Goal: Information Seeking & Learning: Understand process/instructions

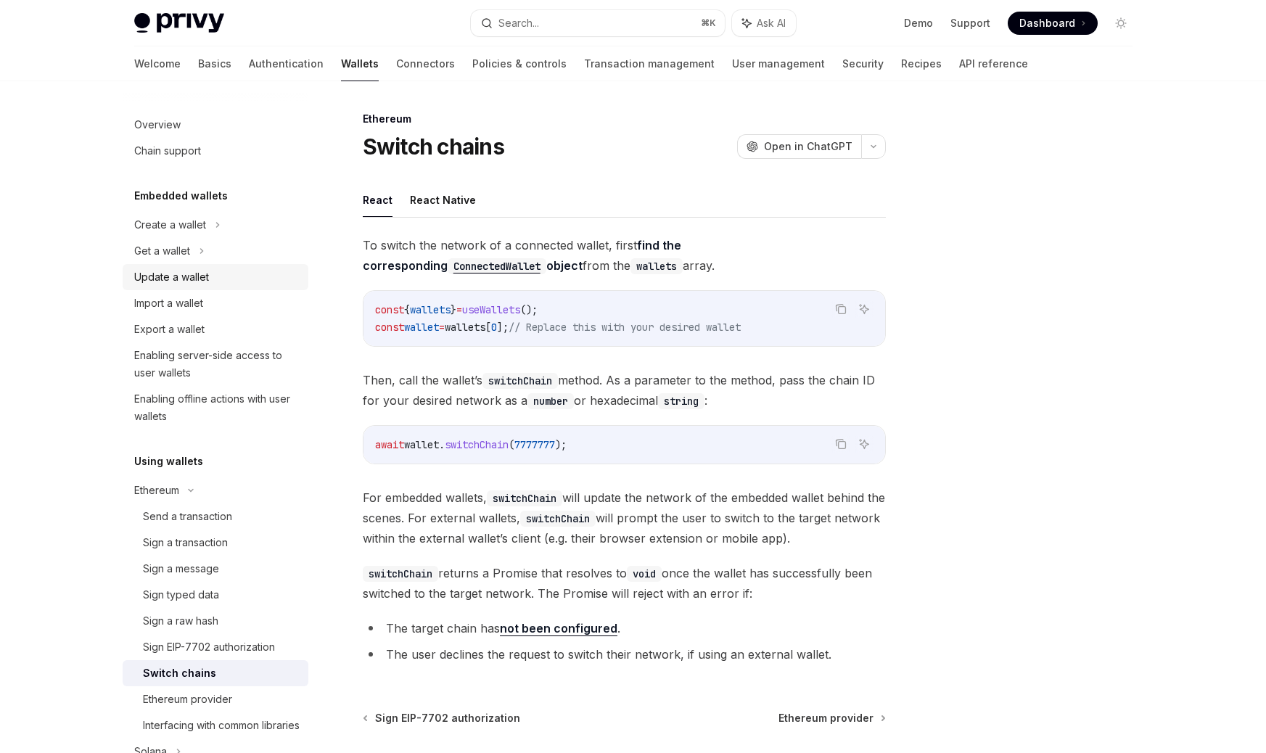
click at [168, 276] on div "Update a wallet" at bounding box center [171, 276] width 75 height 17
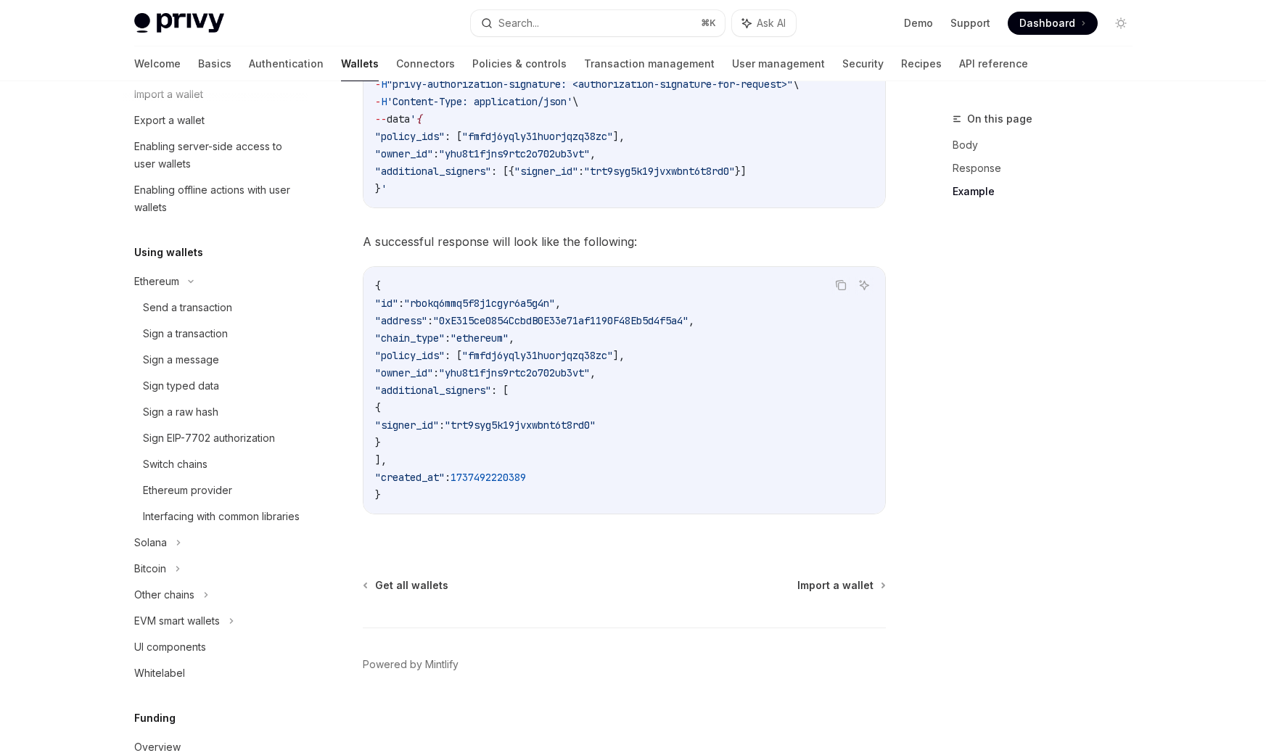
scroll to position [210, 0]
click at [194, 460] on div "Switch chains" at bounding box center [175, 463] width 65 height 17
type textarea "*"
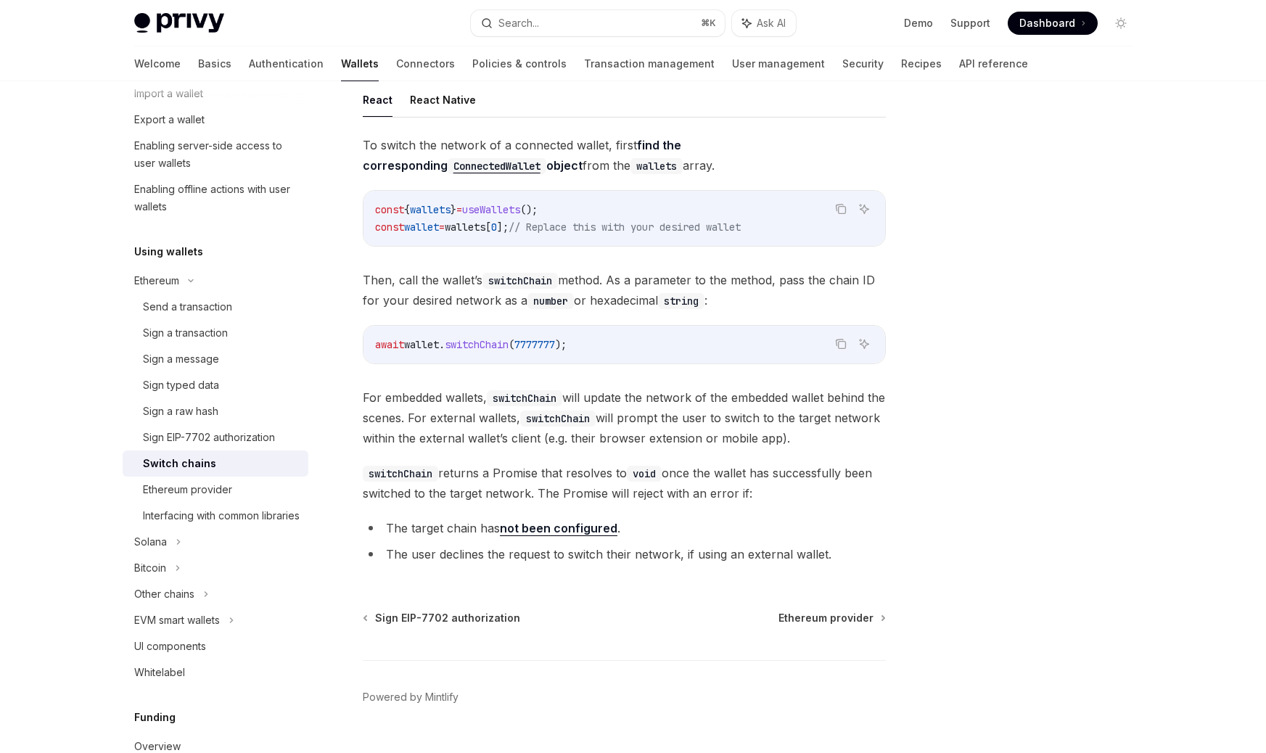
scroll to position [99, 0]
click at [498, 343] on span "switchChain" at bounding box center [477, 346] width 64 height 13
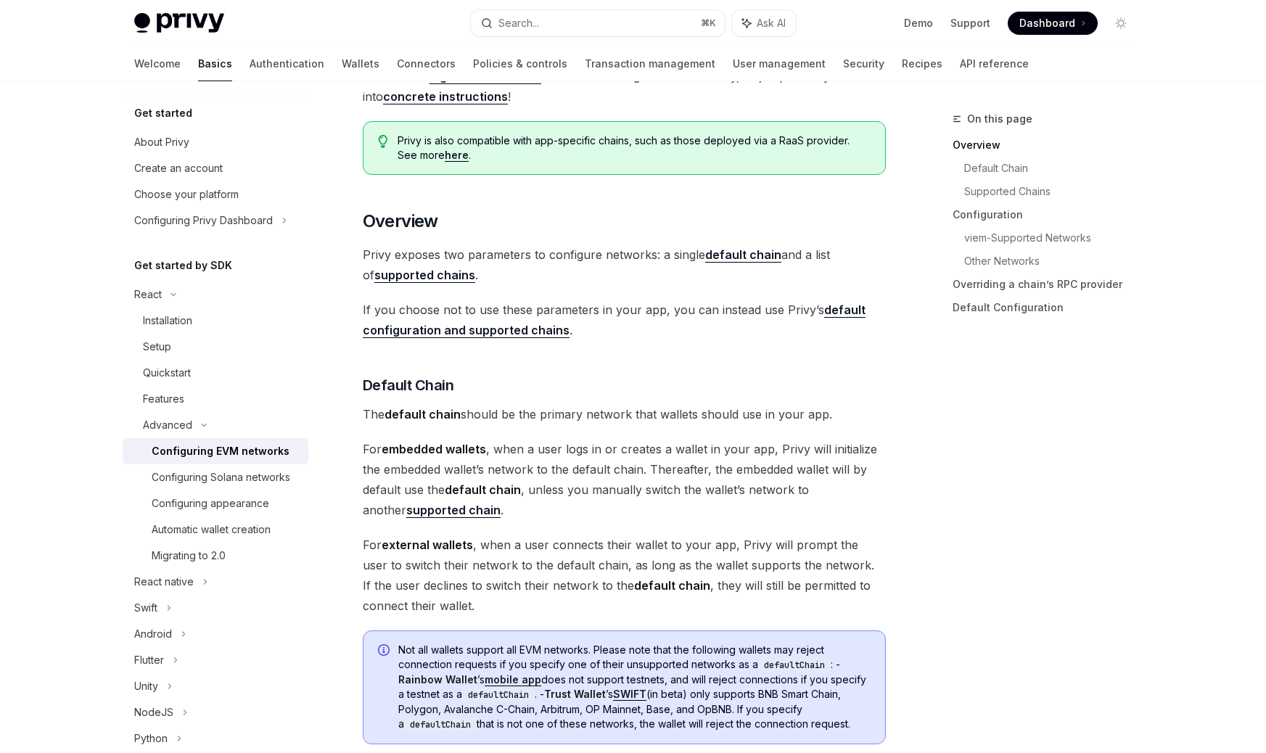
scroll to position [229, 0]
click at [422, 255] on span "[PERSON_NAME] exposes two parameters to configure networks: a single default ch…" at bounding box center [624, 263] width 523 height 41
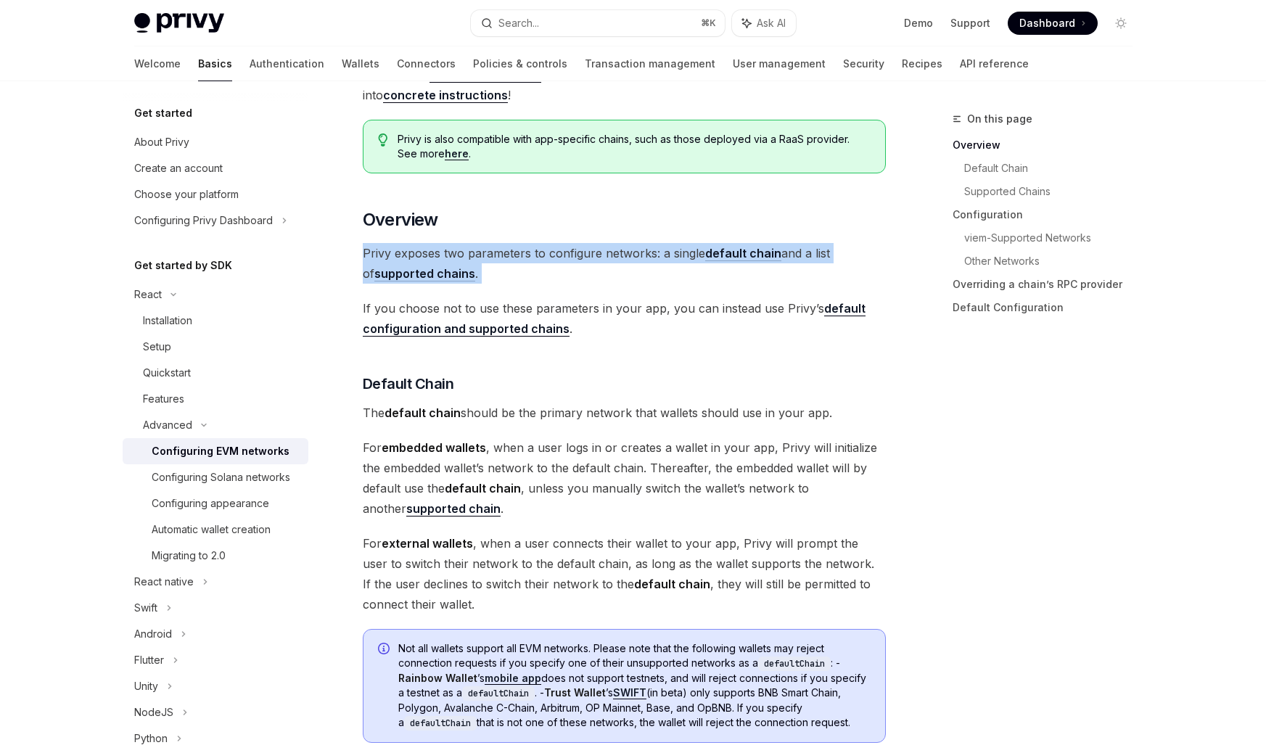
click at [522, 308] on span "If you choose not to use these parameters in your app, you can instead use Priv…" at bounding box center [624, 318] width 523 height 41
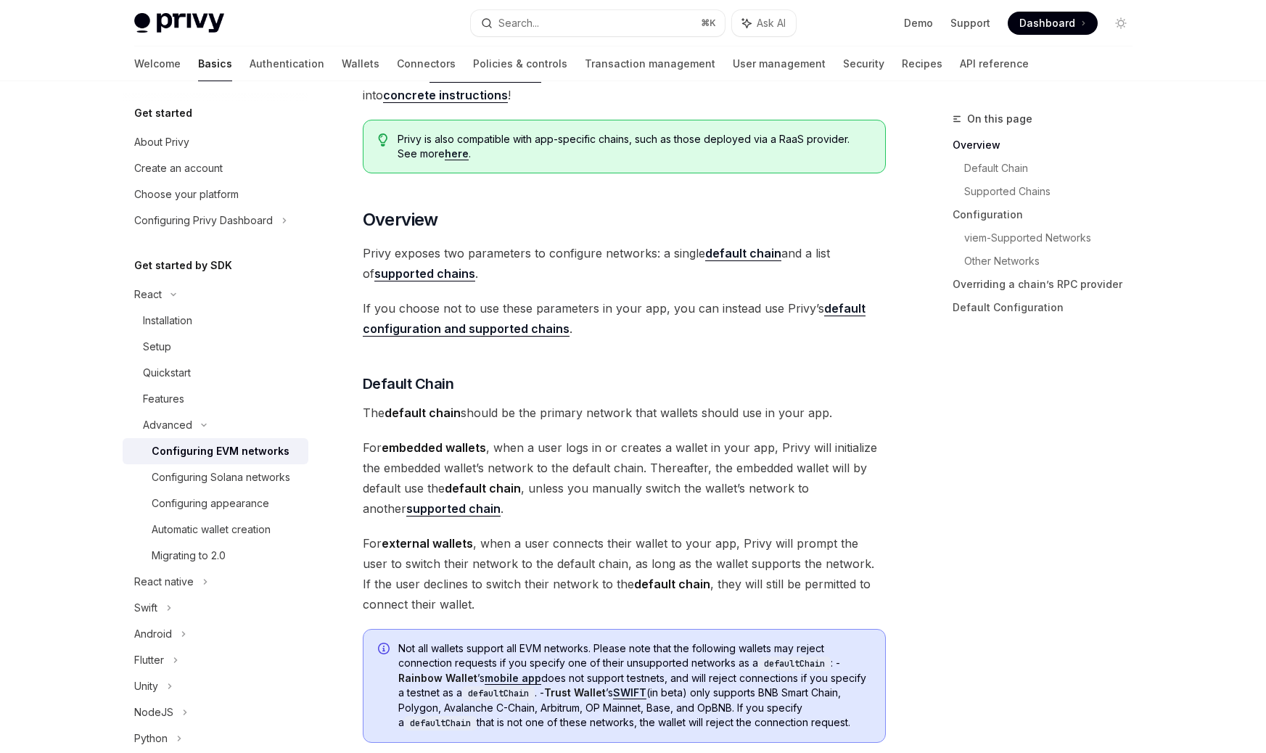
click at [522, 308] on span "If you choose not to use these parameters in your app, you can instead use Priv…" at bounding box center [624, 318] width 523 height 41
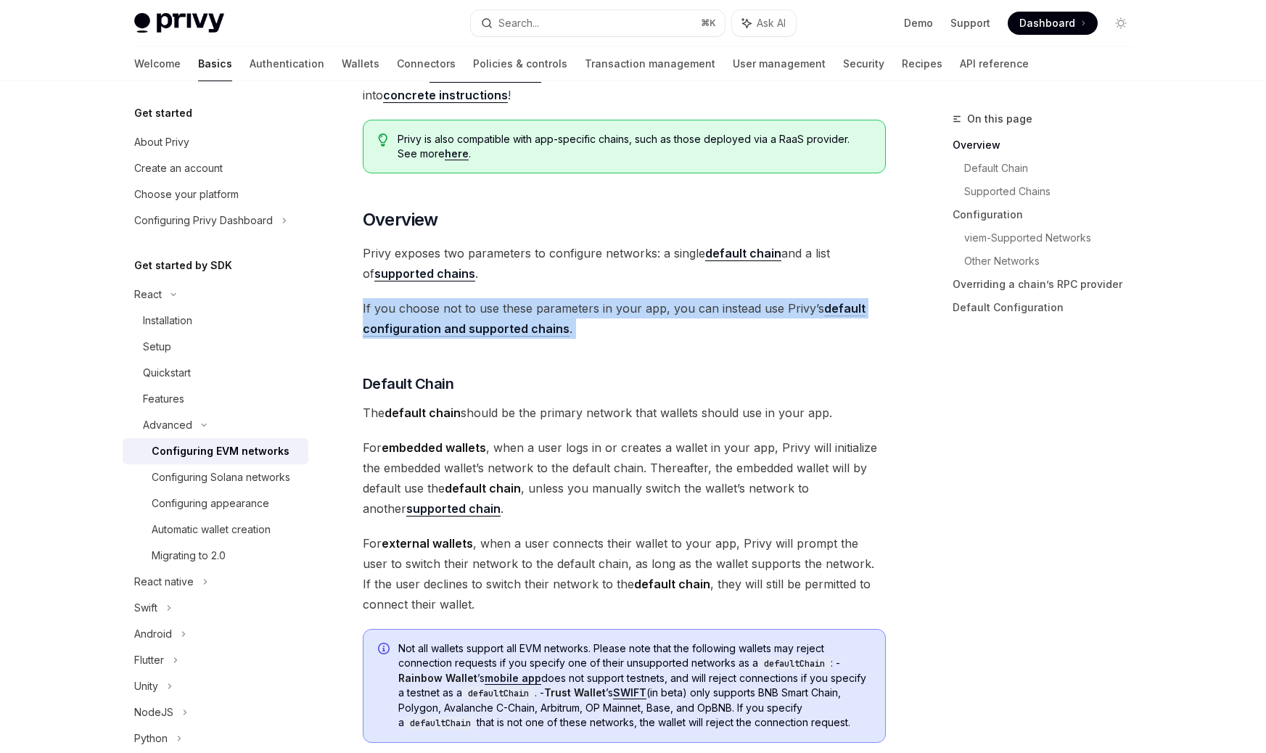
click at [522, 308] on span "If you choose not to use these parameters in your app, you can instead use Priv…" at bounding box center [624, 318] width 523 height 41
click at [512, 281] on div at bounding box center [512, 281] width 0 height 0
click at [609, 303] on span "If you choose not to use these parameters in your app, you can instead use Priv…" at bounding box center [624, 318] width 523 height 41
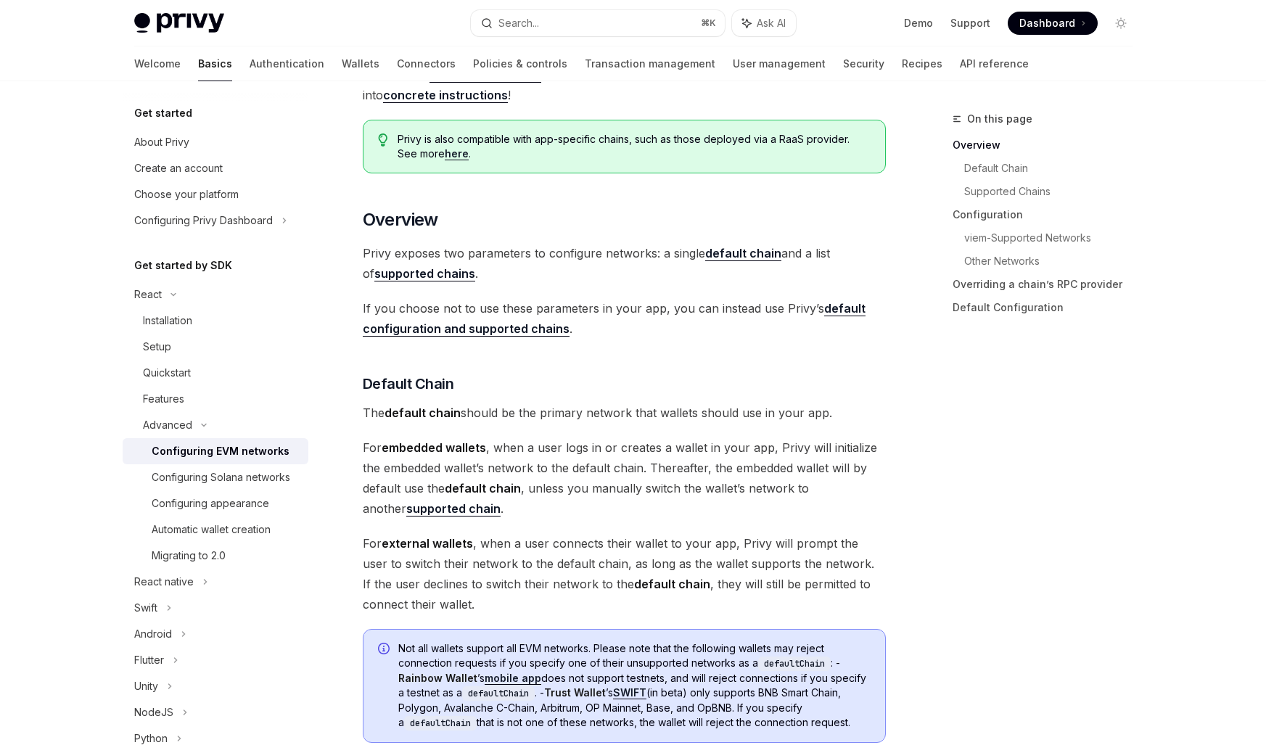
click at [511, 332] on link "default configuration and supported chains" at bounding box center [614, 319] width 503 height 36
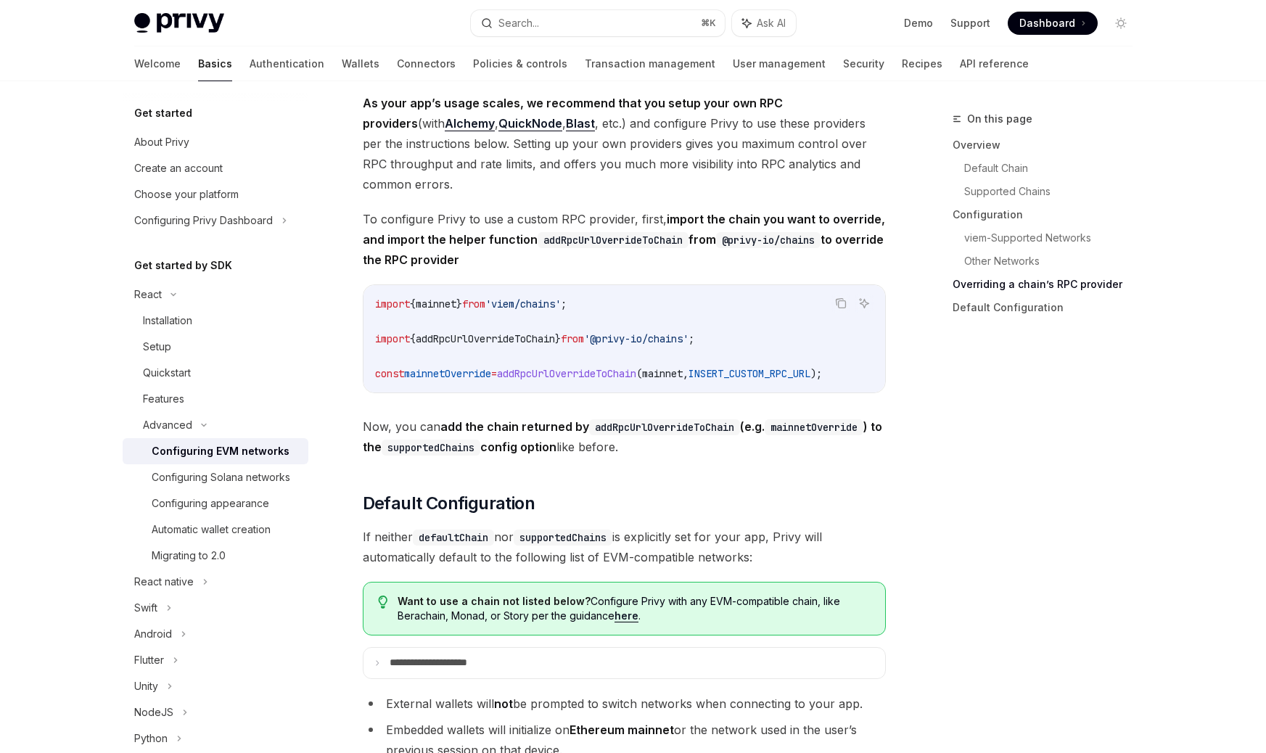
scroll to position [3612, 0]
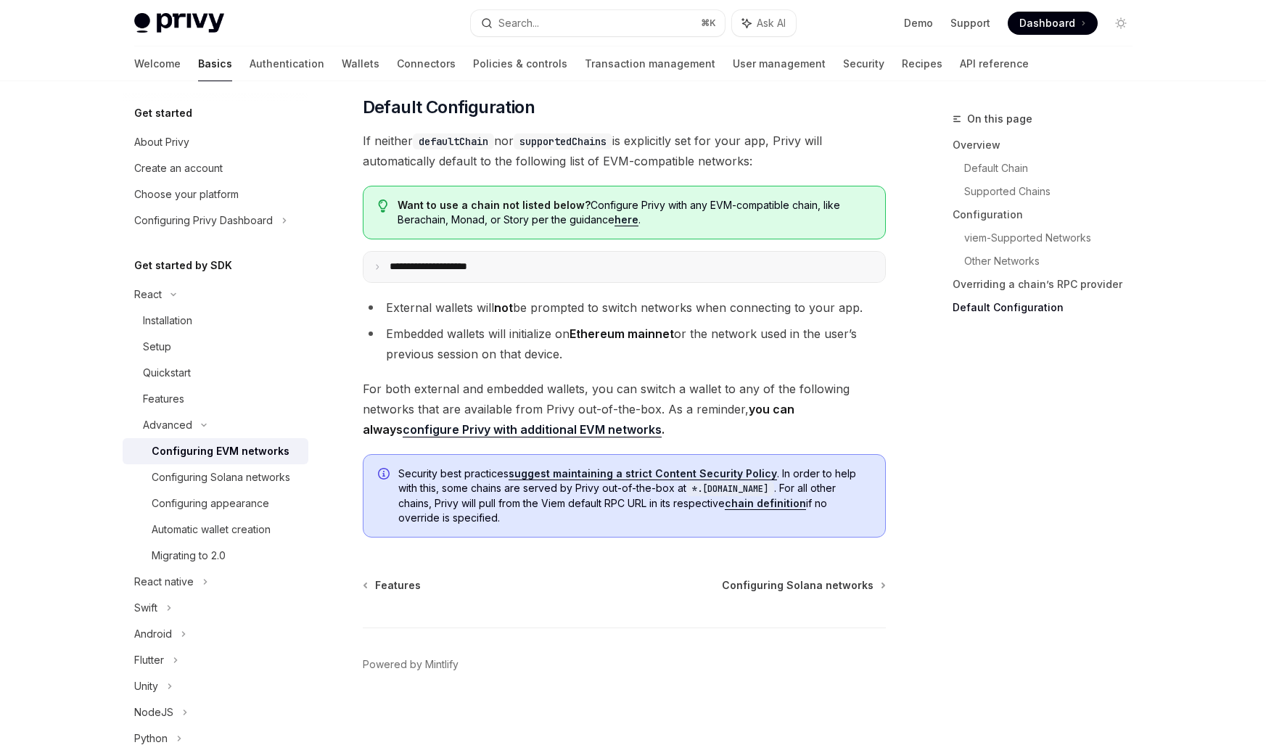
click at [475, 274] on p "**********" at bounding box center [445, 266] width 110 height 13
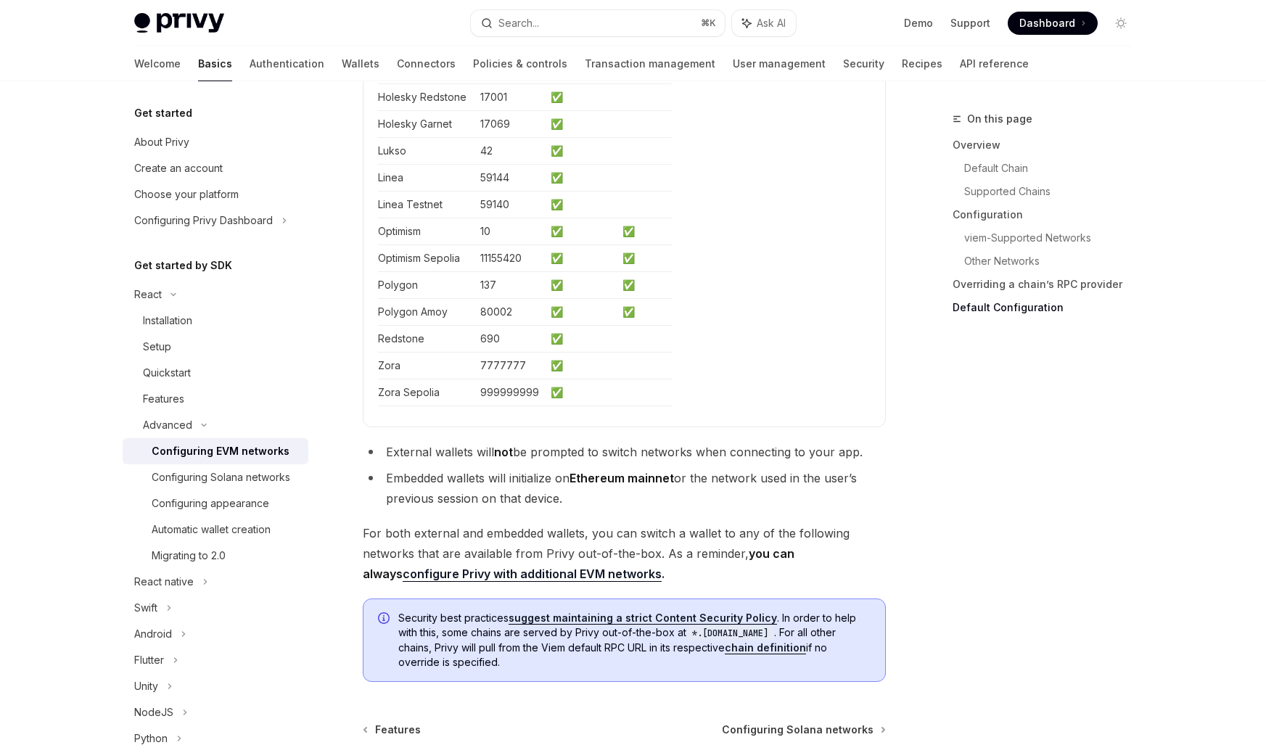
scroll to position [4332, 0]
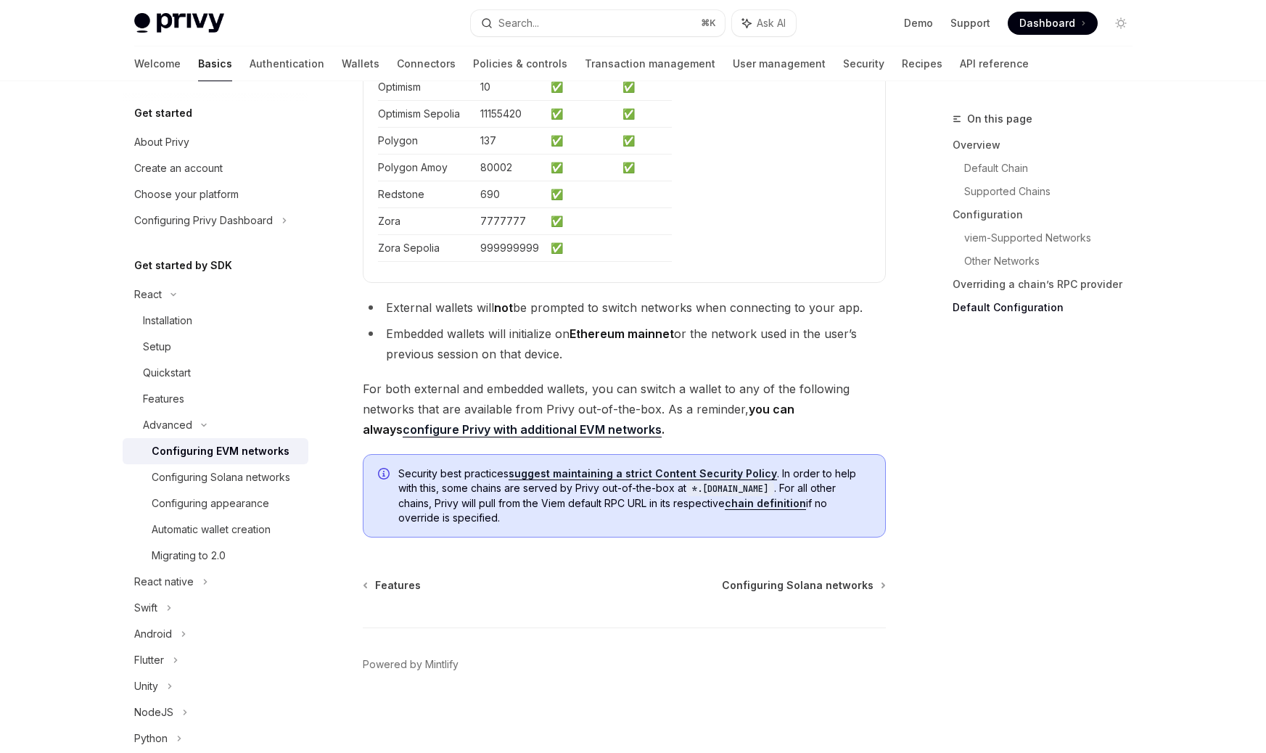
click at [532, 430] on link "configure Privy with additional EVM networks" at bounding box center [532, 429] width 259 height 15
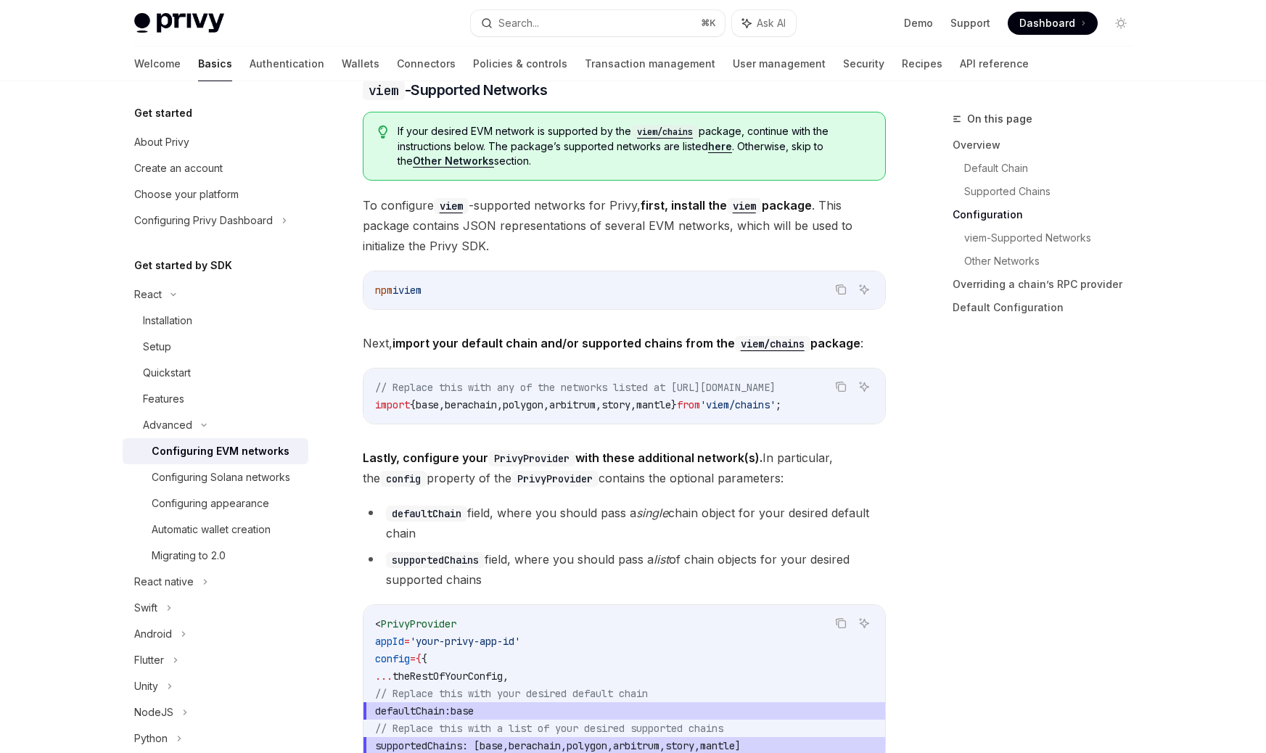
scroll to position [1349, 0]
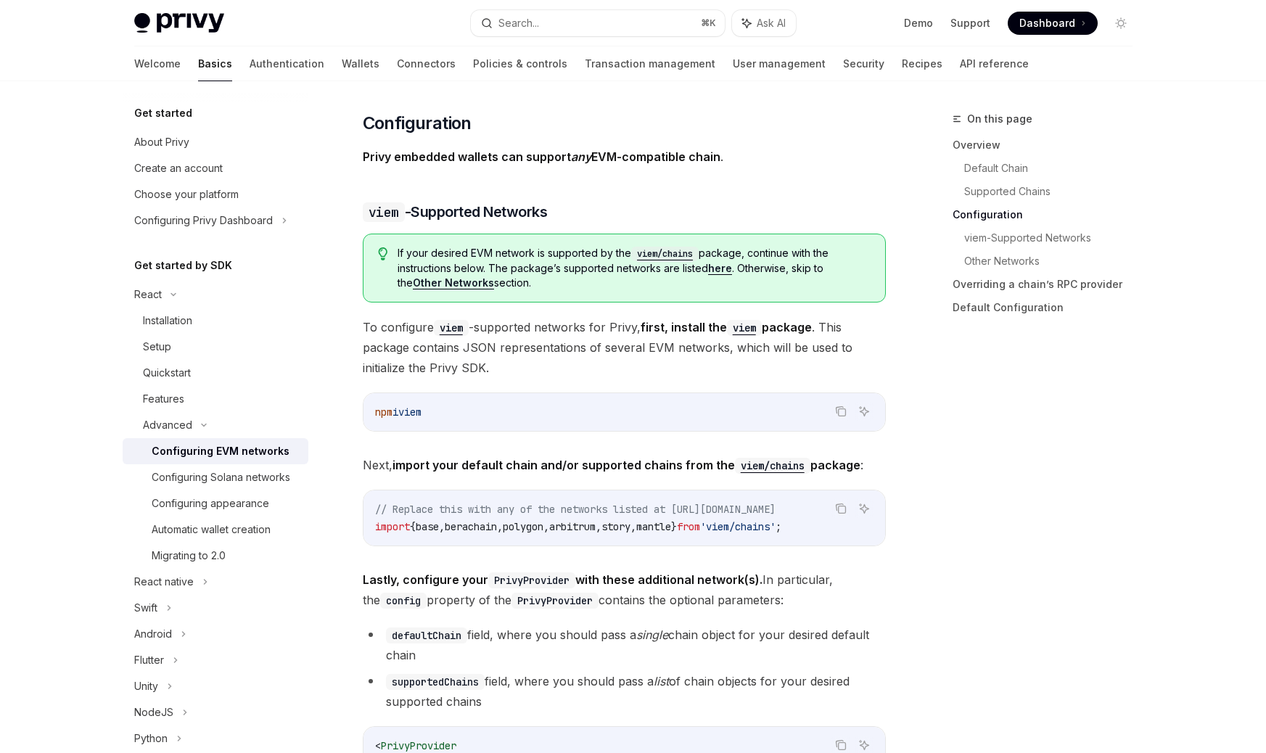
click at [442, 280] on strong "Other Networks" at bounding box center [453, 282] width 81 height 12
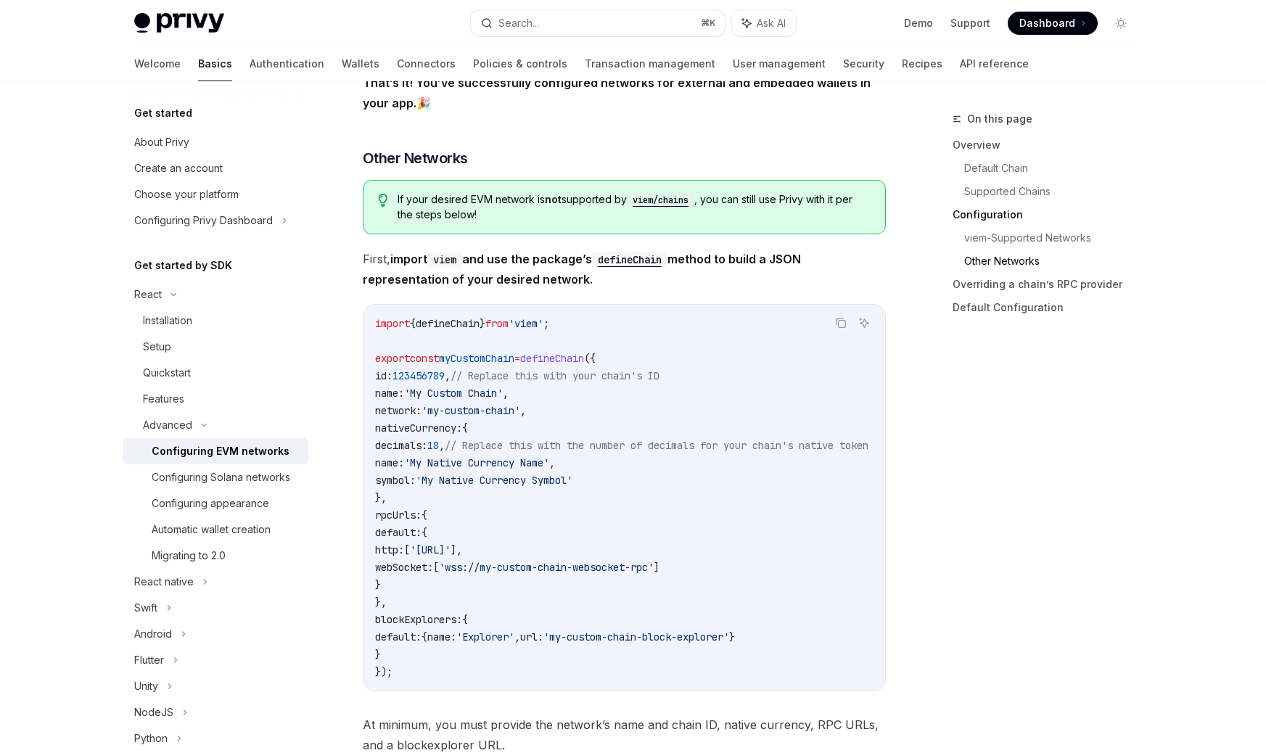
scroll to position [2394, 0]
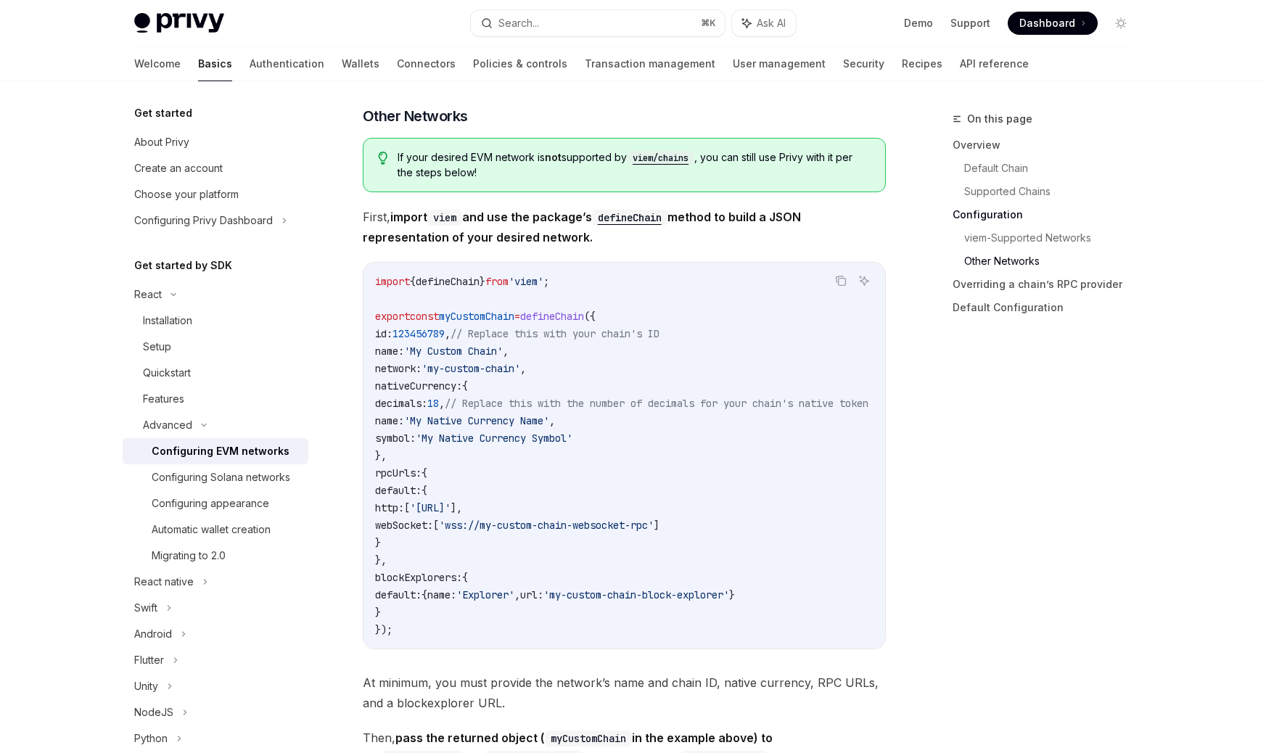
click at [643, 215] on code "defineChain" at bounding box center [629, 218] width 75 height 16
click at [474, 285] on span "defineChain" at bounding box center [448, 281] width 64 height 13
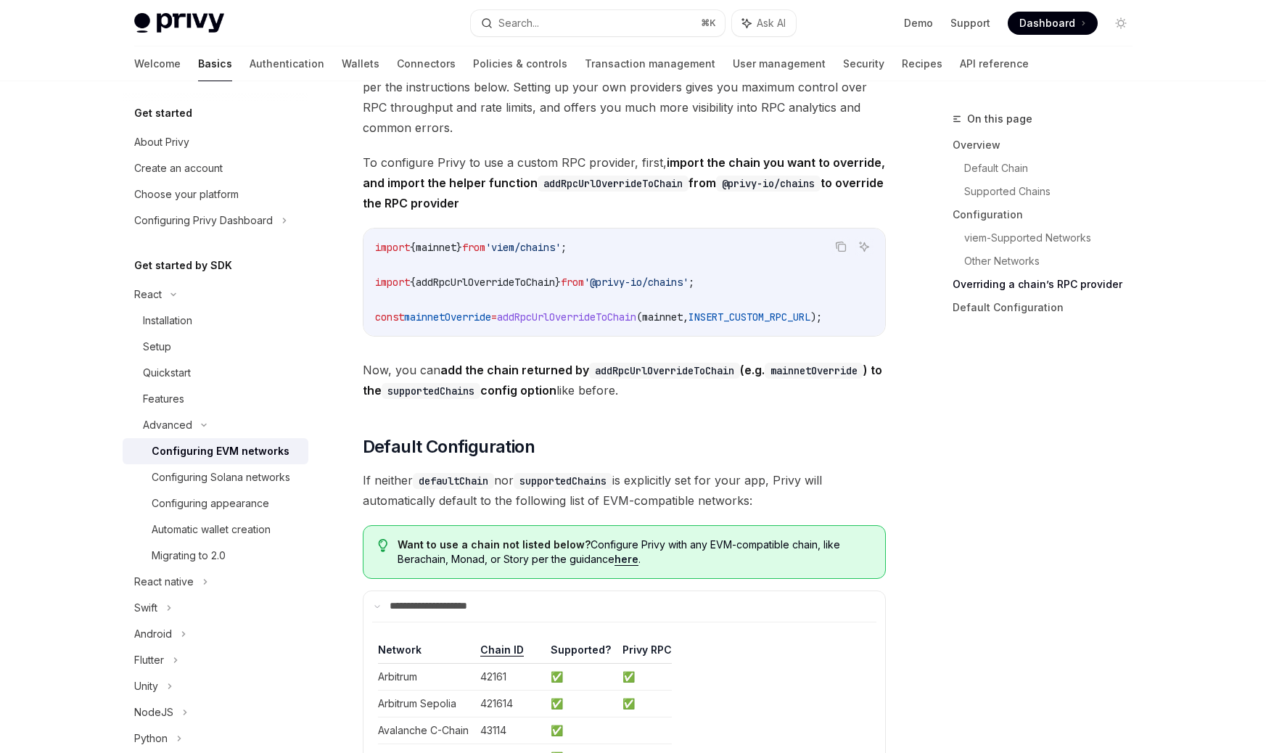
scroll to position [3276, 0]
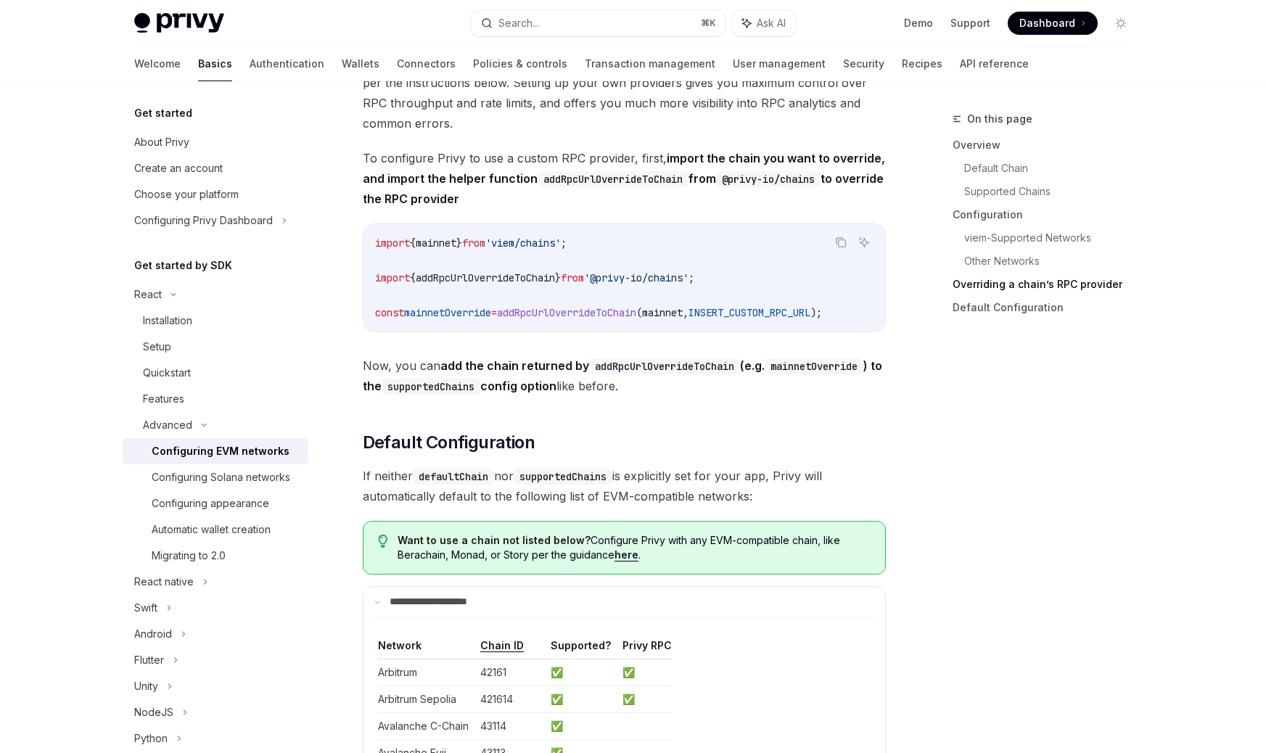
click at [519, 284] on span "addRpcUrlOverrideToChain" at bounding box center [485, 277] width 139 height 13
copy span "addRpcUrlOverrideToChain"
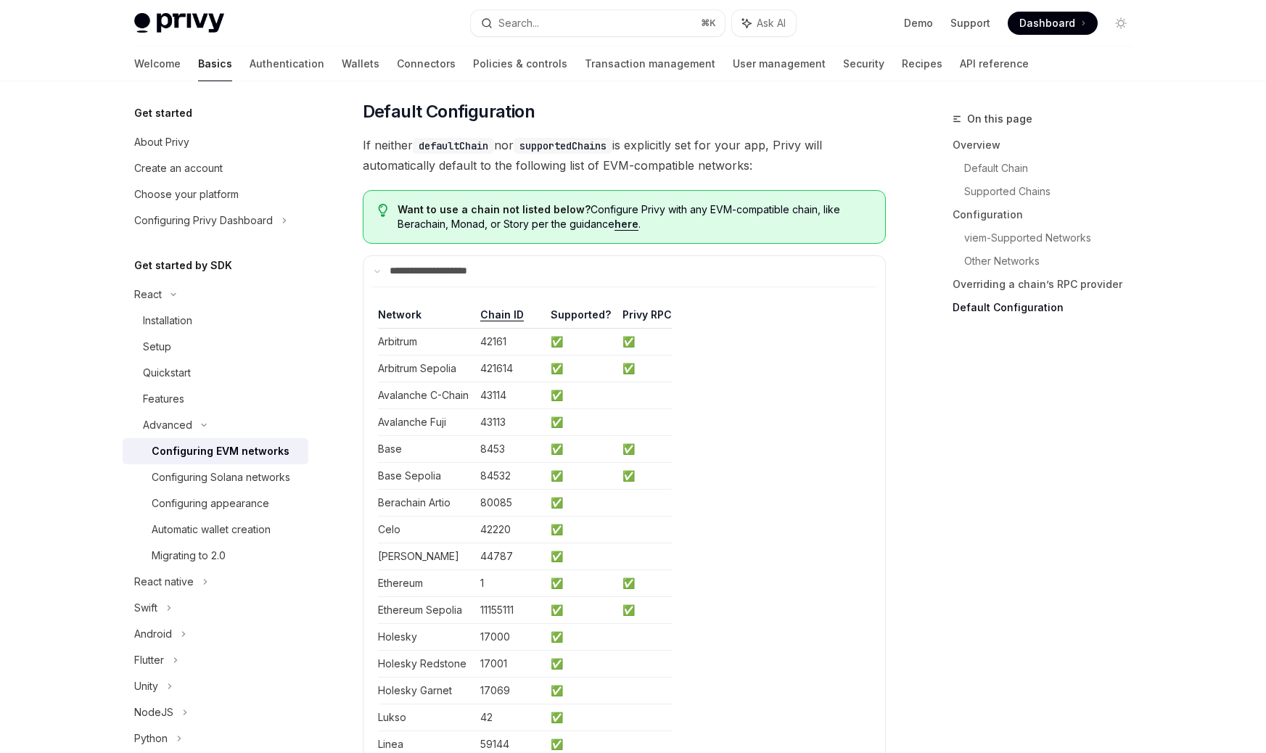
scroll to position [3624, 0]
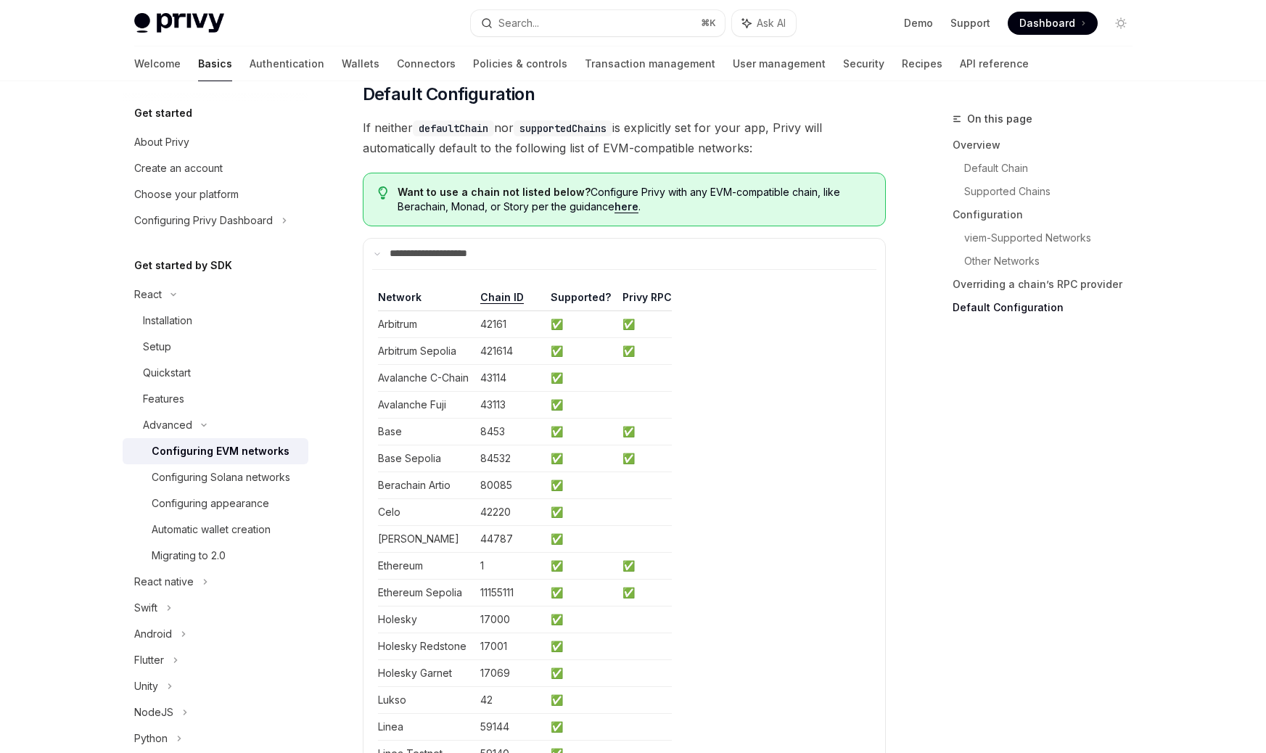
click at [701, 144] on span "If neither defaultChain nor supportedChains is explicitly set for your app, Pri…" at bounding box center [624, 138] width 523 height 41
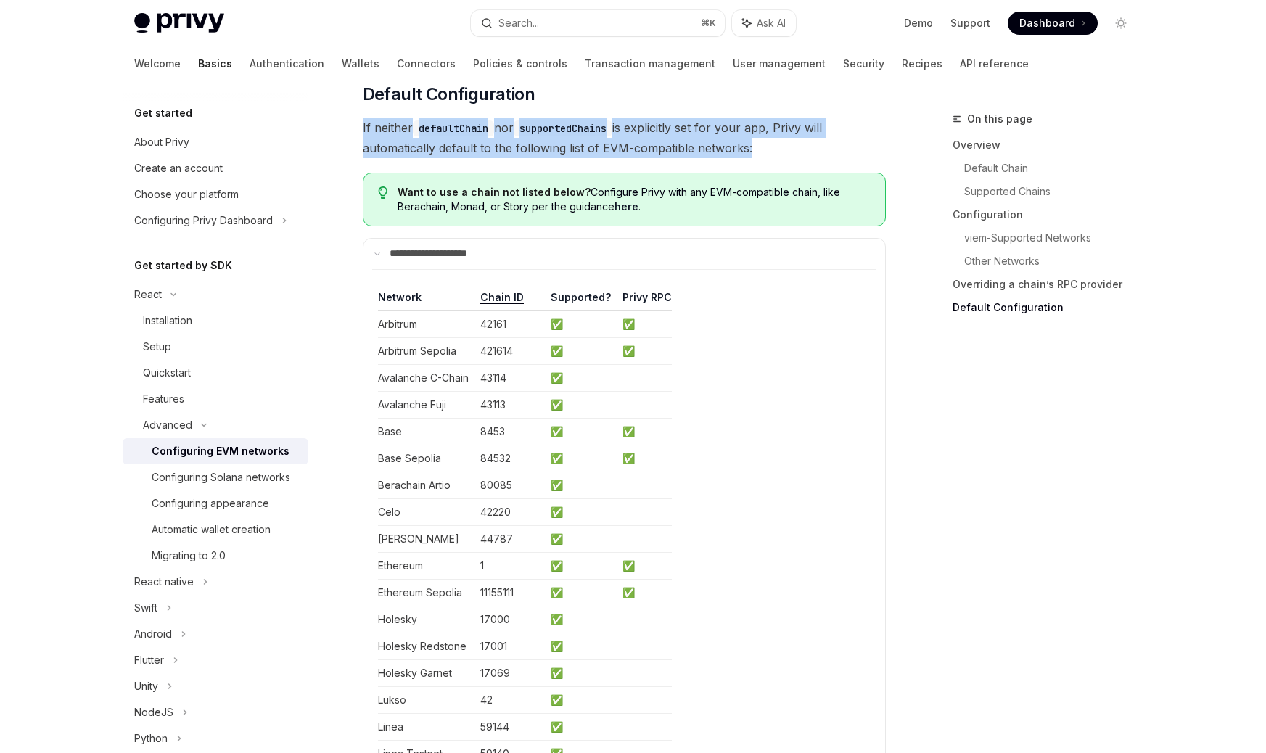
click at [701, 144] on span "If neither defaultChain nor supportedChains is explicitly set for your app, Pri…" at bounding box center [624, 138] width 523 height 41
click at [691, 116] on div at bounding box center [691, 116] width 0 height 0
click at [675, 158] on span "If neither defaultChain nor supportedChains is explicitly set for your app, Pri…" at bounding box center [624, 138] width 523 height 41
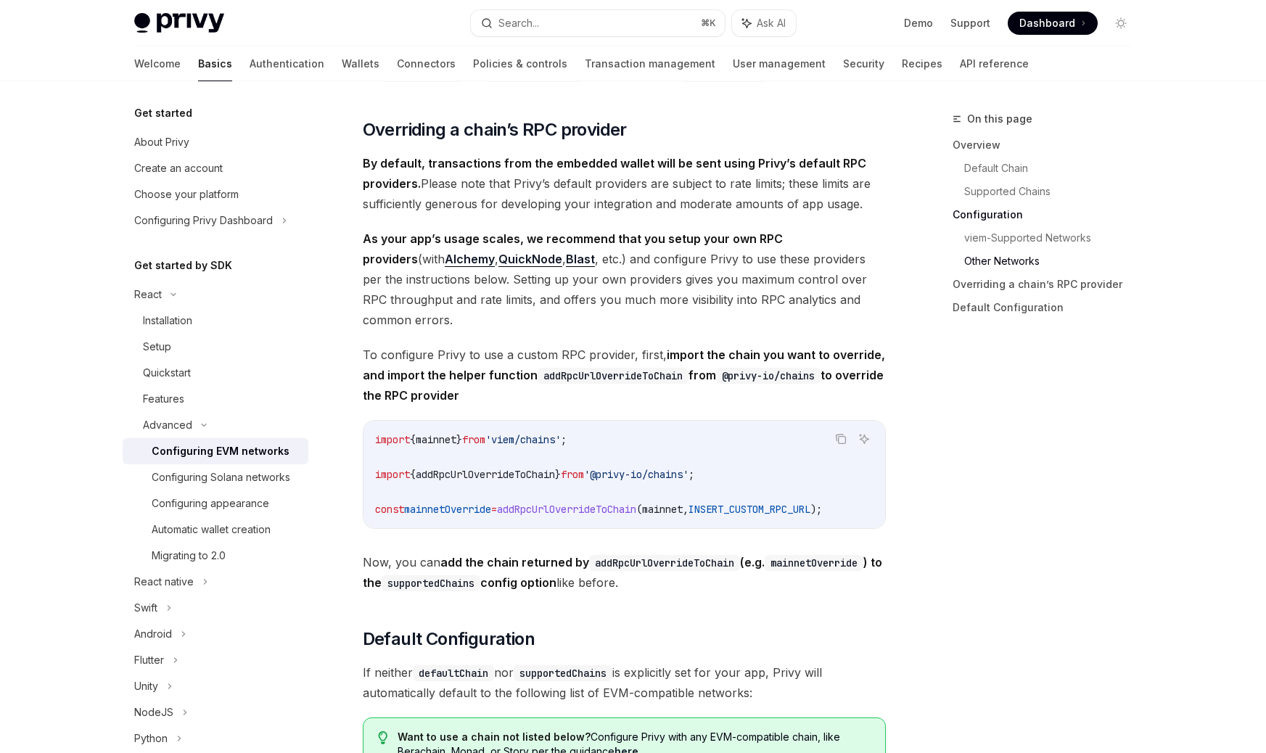
scroll to position [3077, 0]
click at [561, 448] on span "'viem/chains'" at bounding box center [522, 441] width 75 height 13
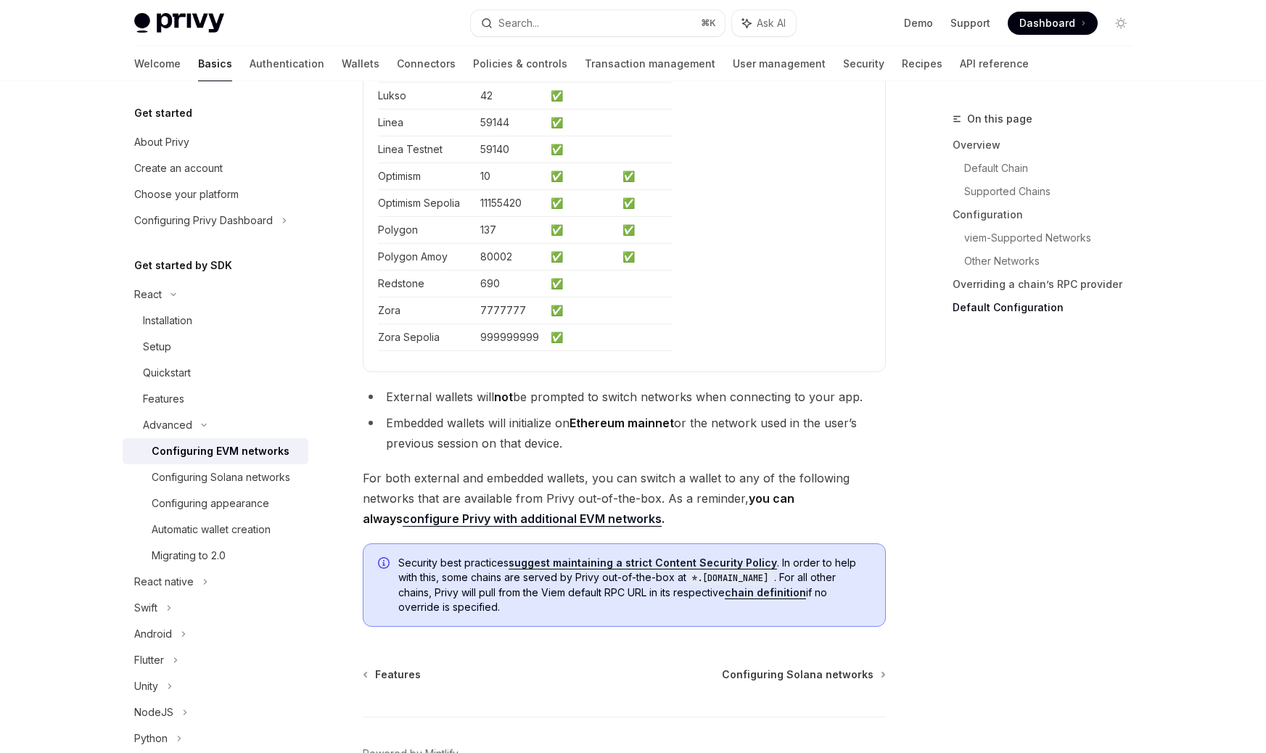
scroll to position [4332, 0]
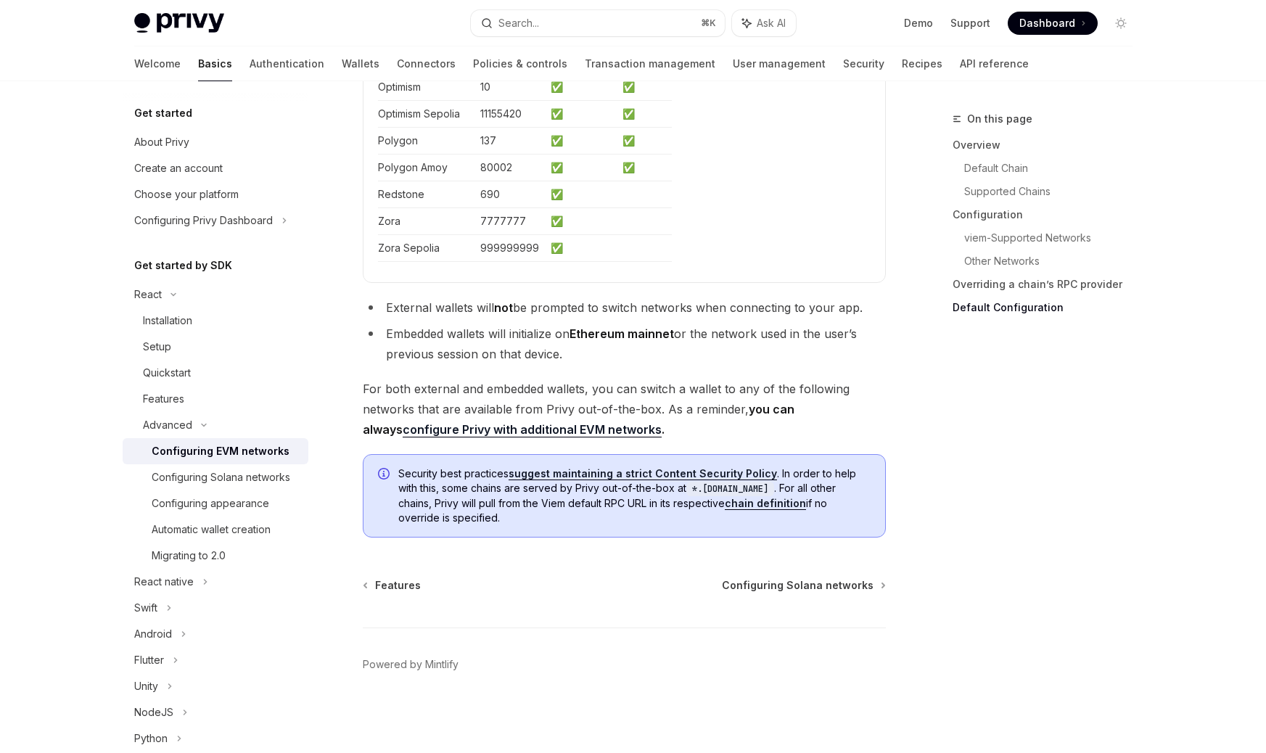
click at [536, 432] on link "configure Privy with additional EVM networks" at bounding box center [532, 429] width 259 height 15
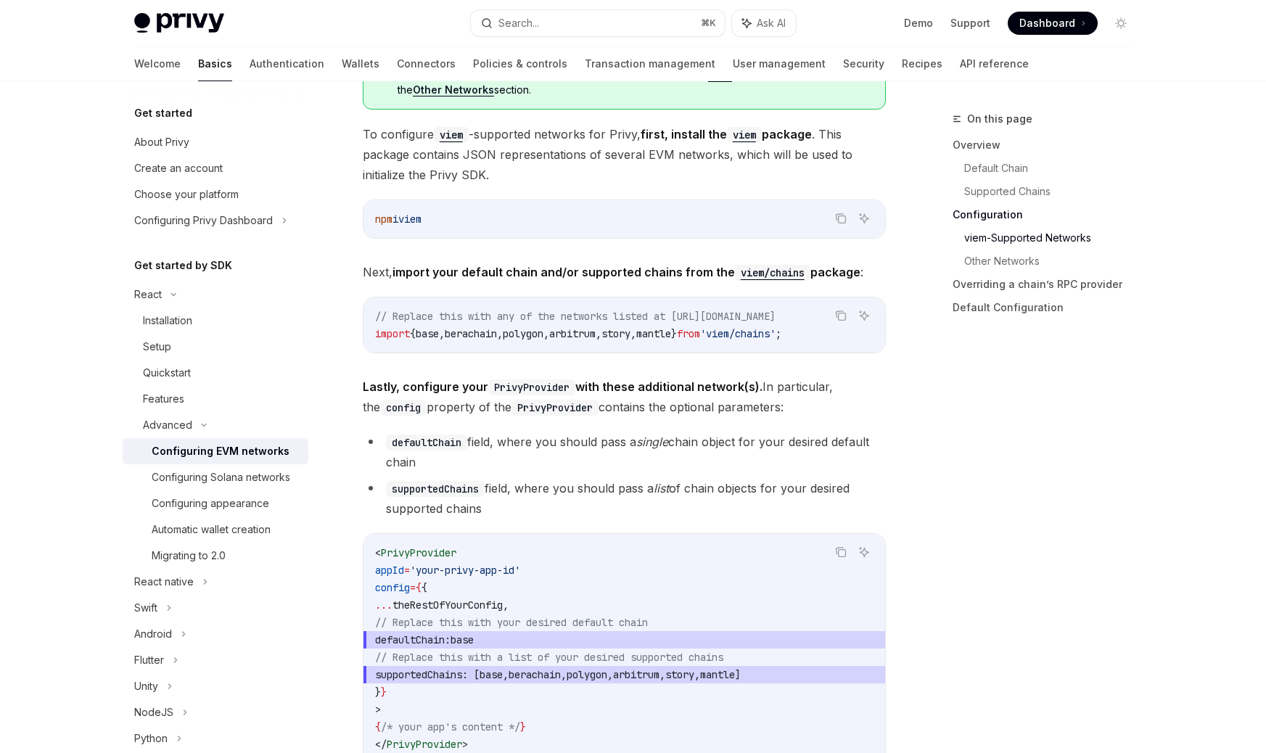
scroll to position [1543, 0]
click at [559, 583] on code "< PrivyProvider appId = 'your-privy-app-id' config = { { ... theRestOfYourConfi…" at bounding box center [624, 647] width 498 height 209
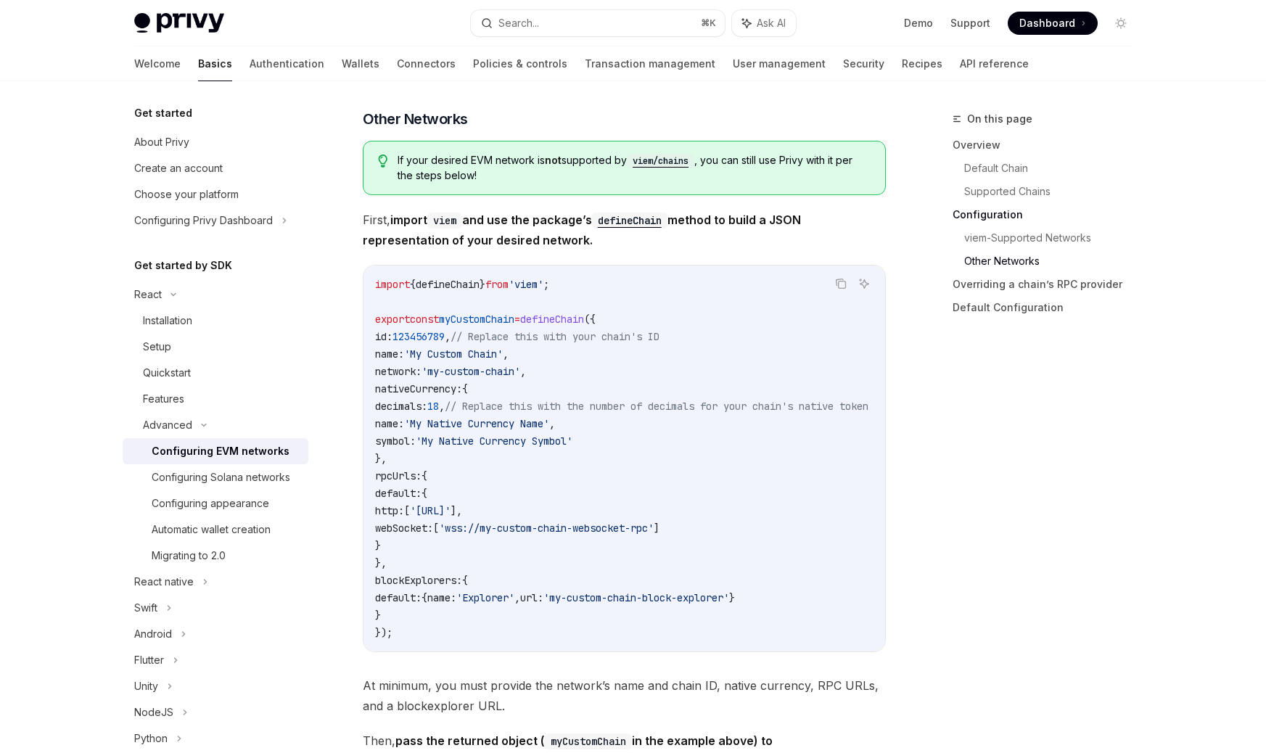
scroll to position [2404, 0]
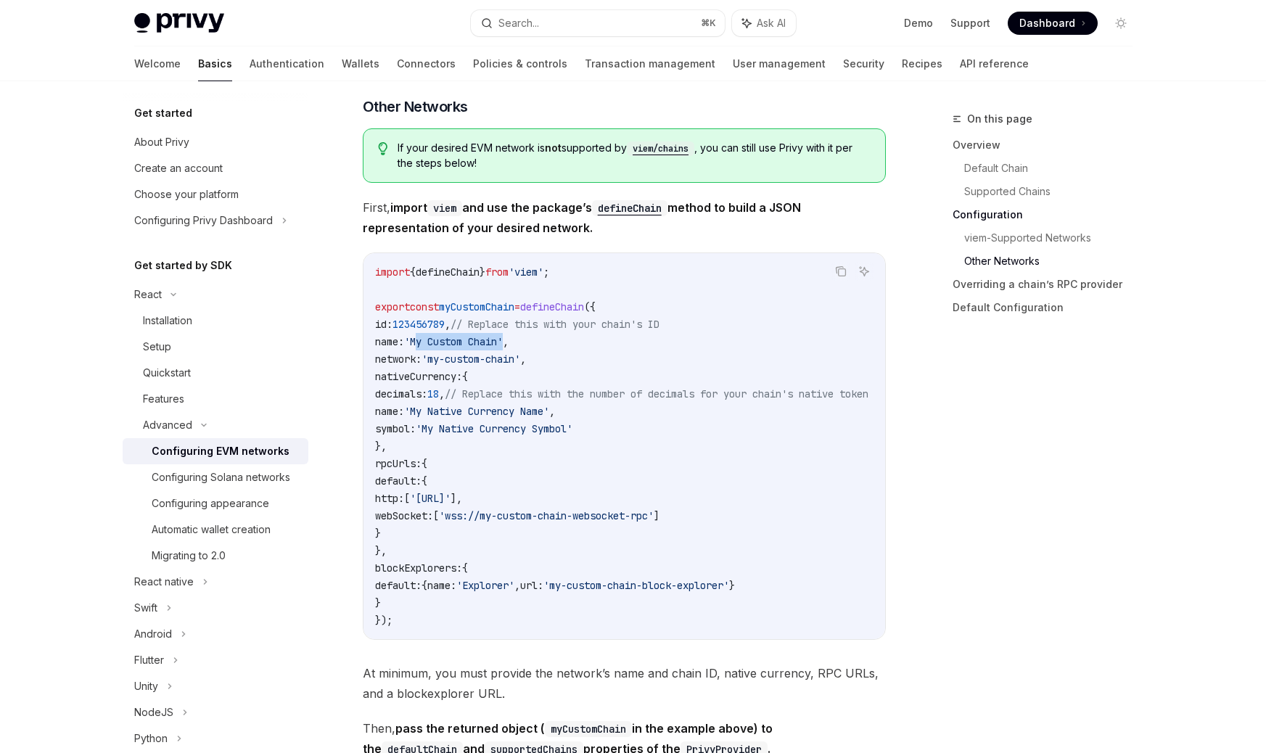
drag, startPoint x: 430, startPoint y: 345, endPoint x: 520, endPoint y: 345, distance: 90.0
click at [503, 345] on span "'My Custom Chain'" at bounding box center [453, 341] width 99 height 13
click at [469, 366] on span "'my-custom-chain'" at bounding box center [471, 359] width 99 height 13
click at [512, 366] on span "'my-custom-chain'" at bounding box center [471, 359] width 99 height 13
